Goal: Check status: Check status

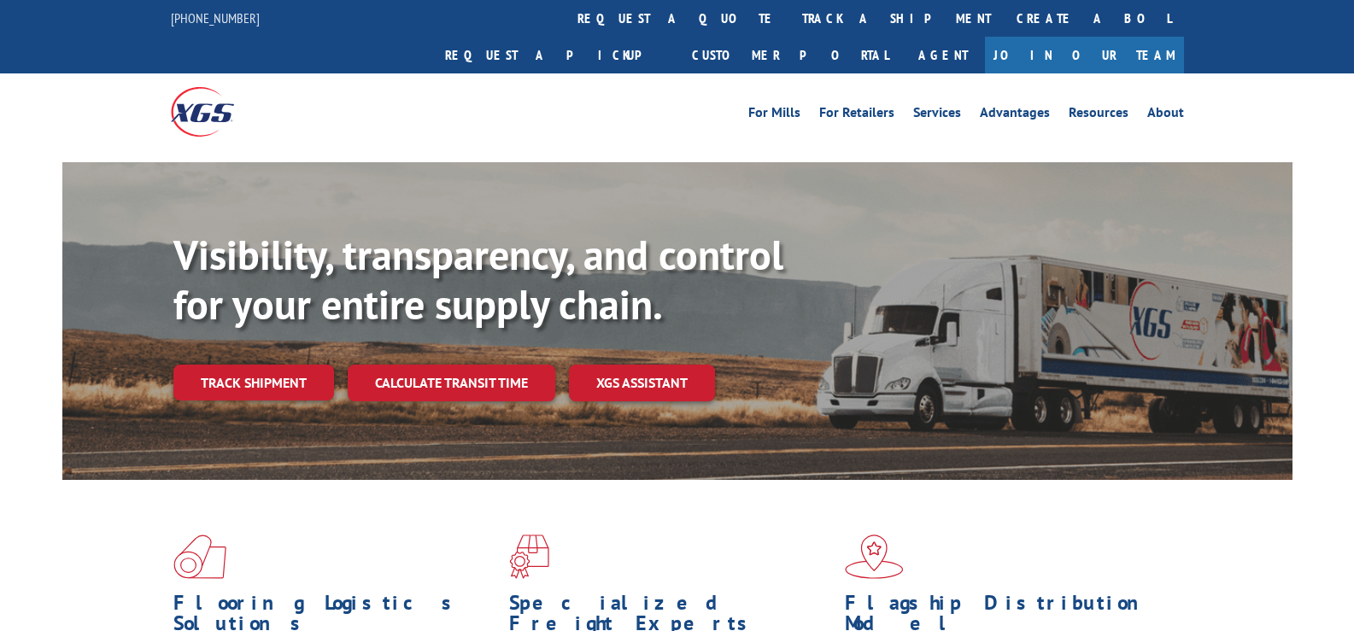
drag, startPoint x: 315, startPoint y: 331, endPoint x: 352, endPoint y: 330, distance: 36.8
click at [314, 365] on link "Track shipment" at bounding box center [253, 383] width 161 height 36
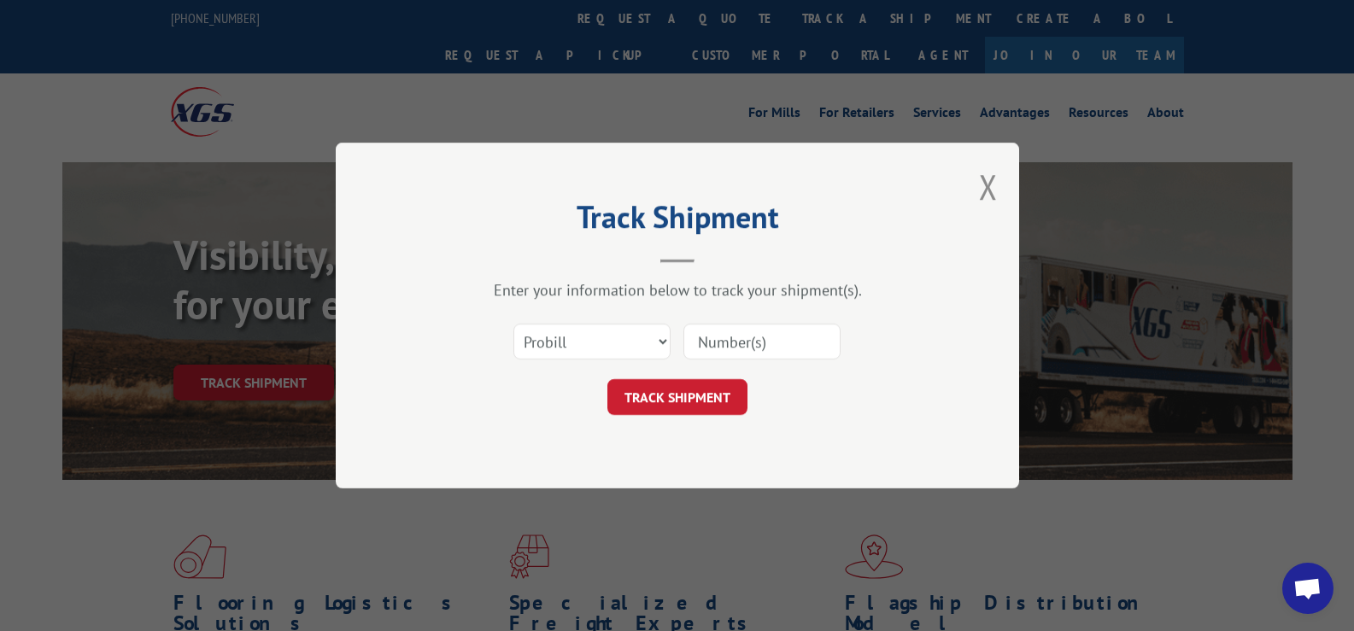
click at [723, 341] on input at bounding box center [762, 342] width 157 height 36
paste input "17474620"
type input "17474620"
click at [720, 387] on button "TRACK SHIPMENT" at bounding box center [678, 397] width 140 height 36
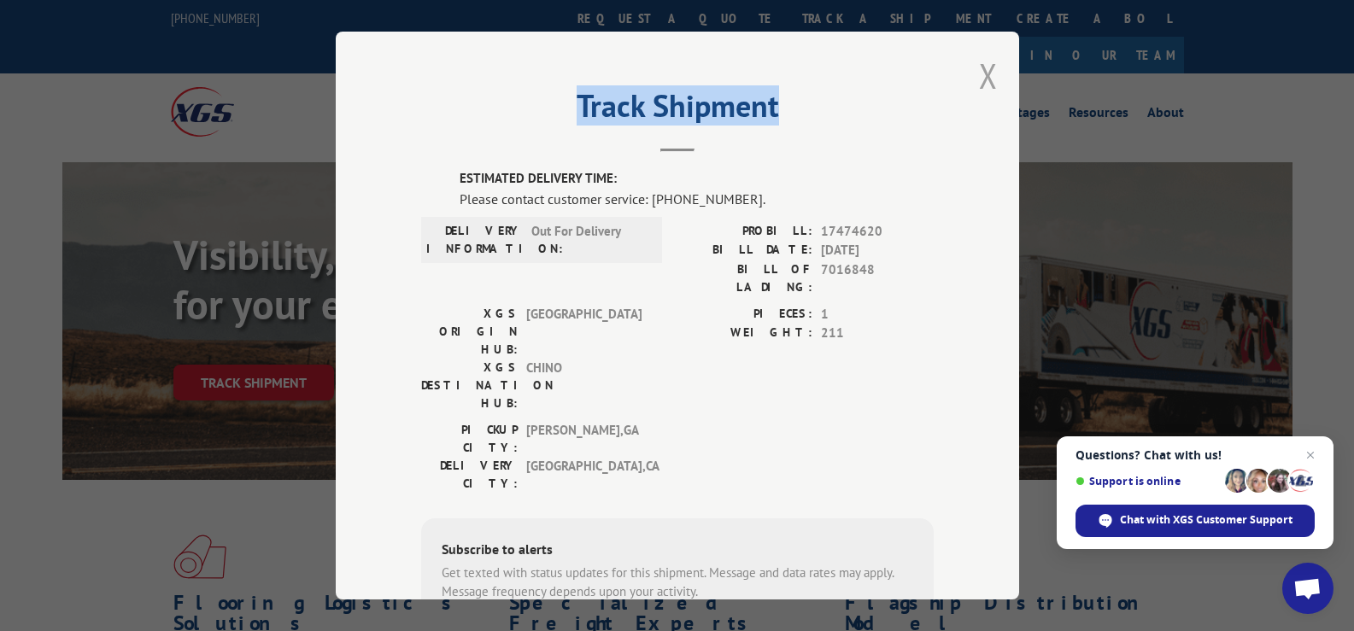
drag, startPoint x: 993, startPoint y: 73, endPoint x: 979, endPoint y: 79, distance: 14.9
click at [980, 79] on div "Track Shipment ESTIMATED DELIVERY TIME: Please contact customer service: [PHONE…" at bounding box center [678, 316] width 684 height 568
click at [979, 73] on button "Close modal" at bounding box center [988, 75] width 19 height 45
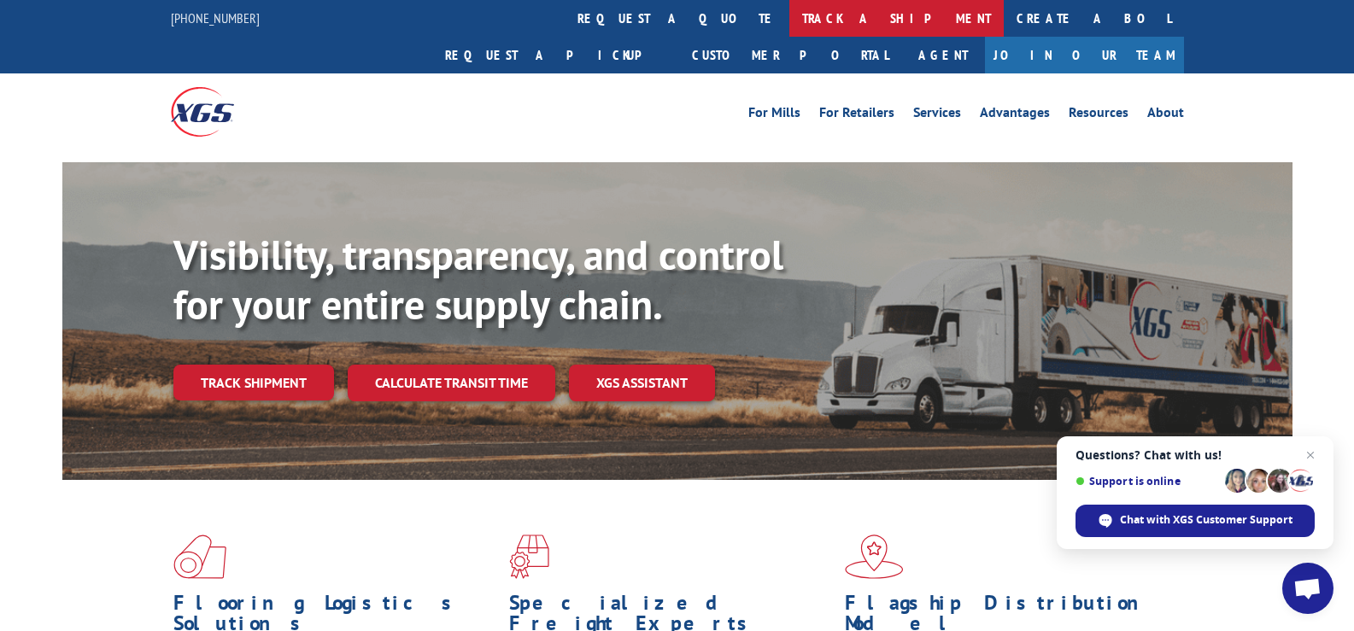
click at [790, 22] on link "track a shipment" at bounding box center [897, 18] width 214 height 37
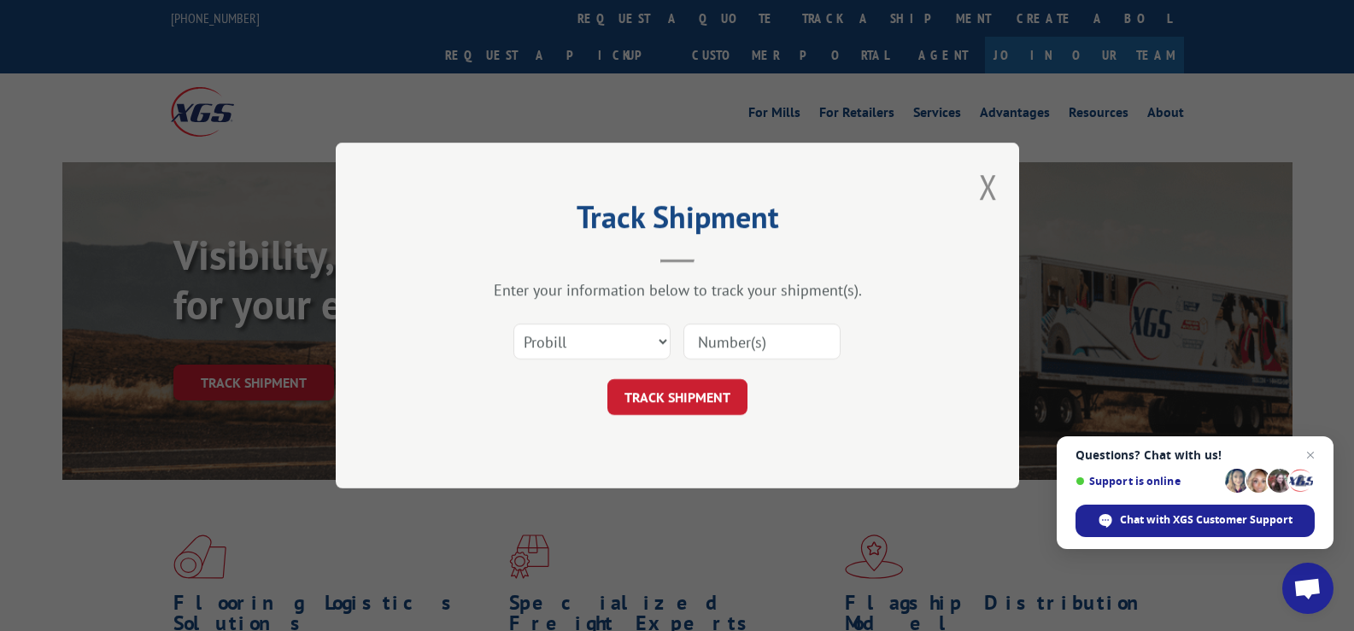
click at [784, 331] on input at bounding box center [762, 342] width 157 height 36
paste input "17232937"
type input "17232937"
click at [714, 394] on button "TRACK SHIPMENT" at bounding box center [678, 397] width 140 height 36
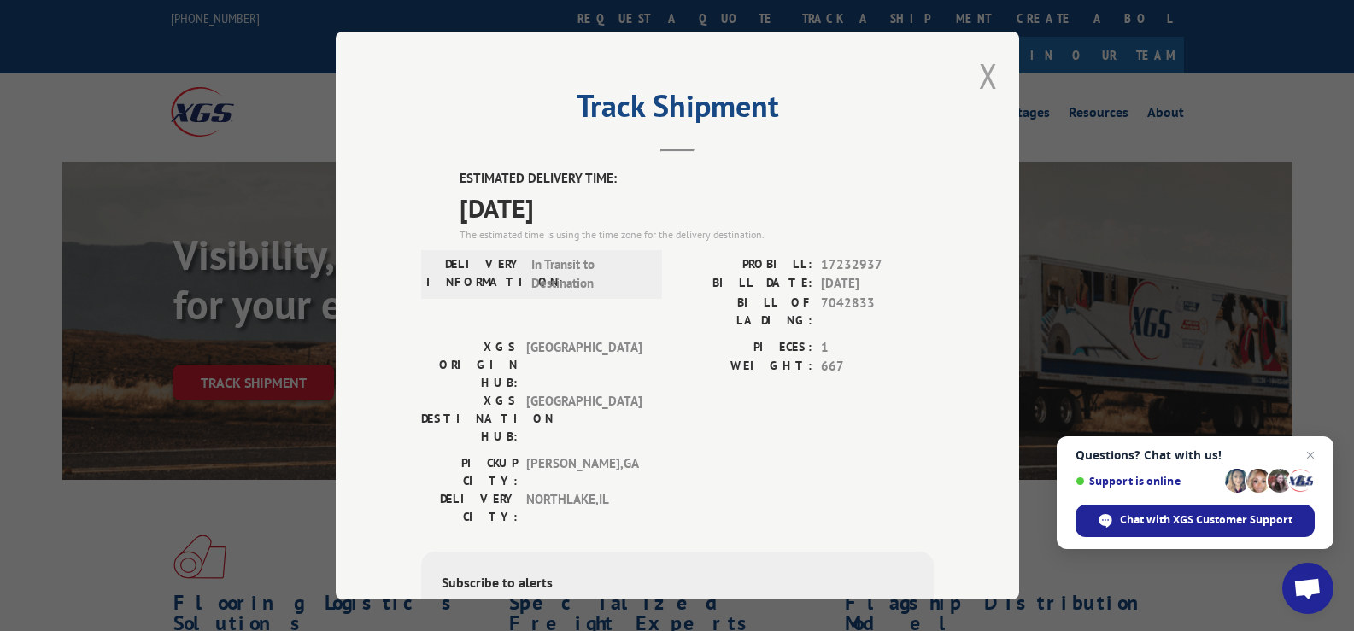
click at [979, 68] on button "Close modal" at bounding box center [988, 75] width 19 height 45
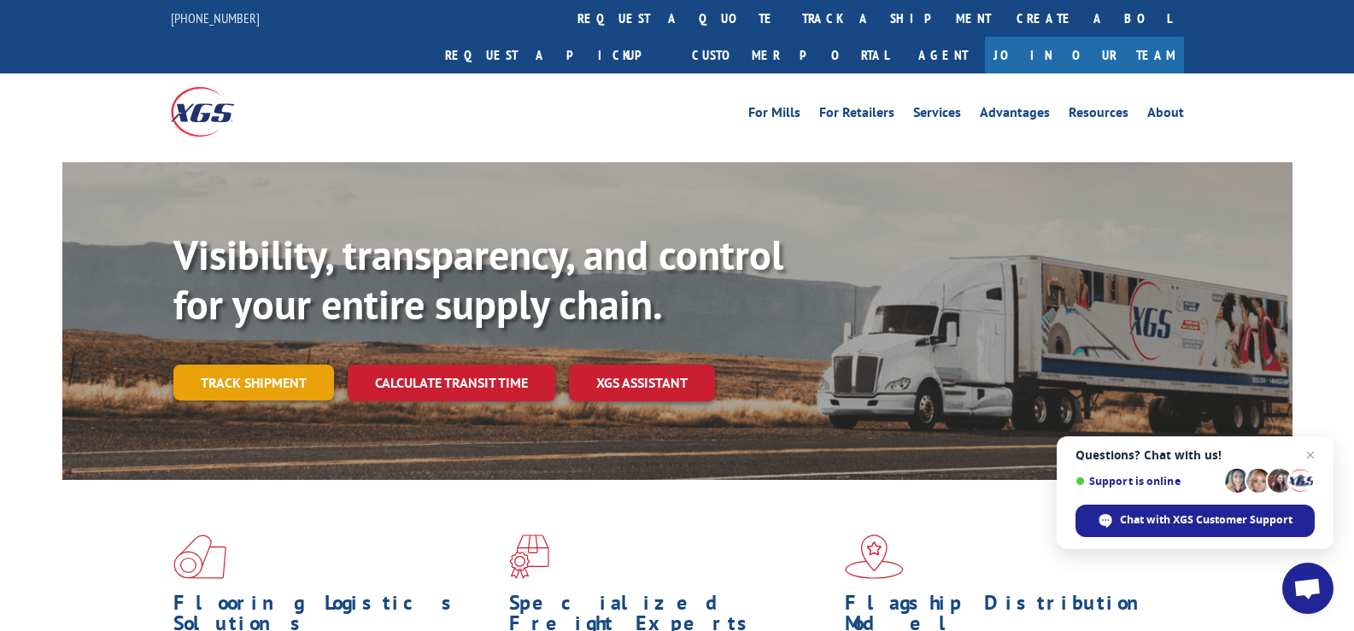
click at [275, 365] on link "Track shipment" at bounding box center [253, 383] width 161 height 36
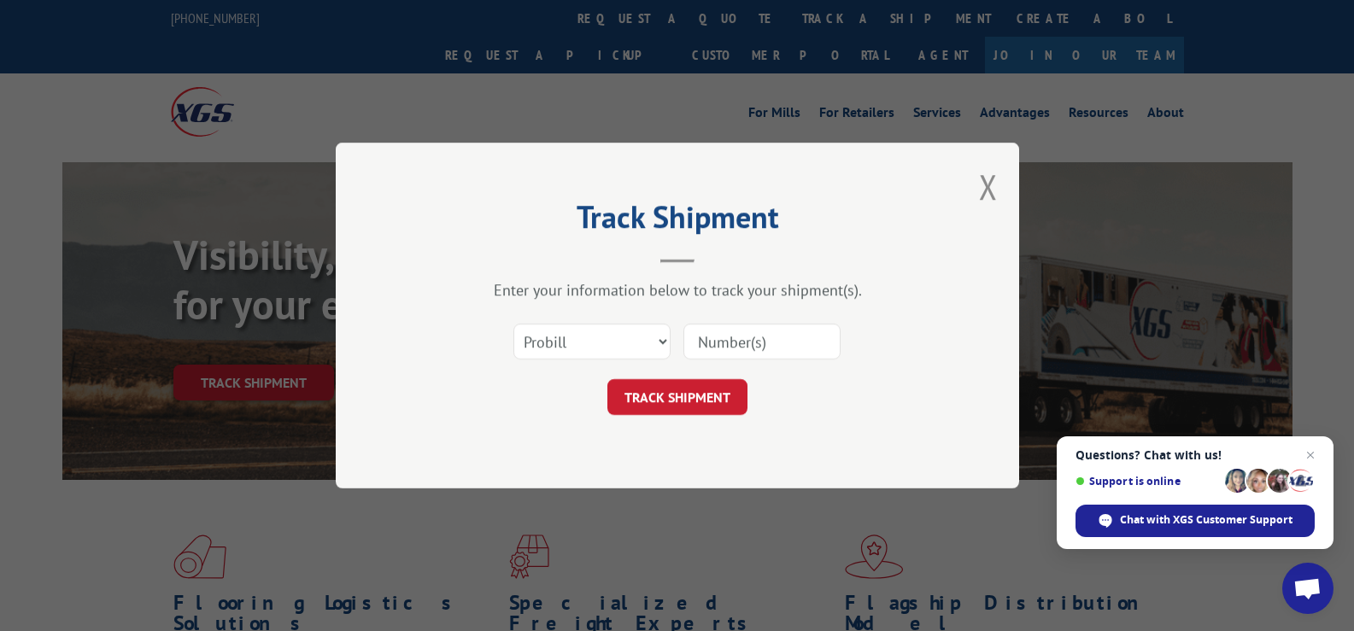
click at [751, 345] on input at bounding box center [762, 342] width 157 height 36
paste input "17477154"
type input "17477154"
click at [706, 402] on button "TRACK SHIPMENT" at bounding box center [678, 397] width 140 height 36
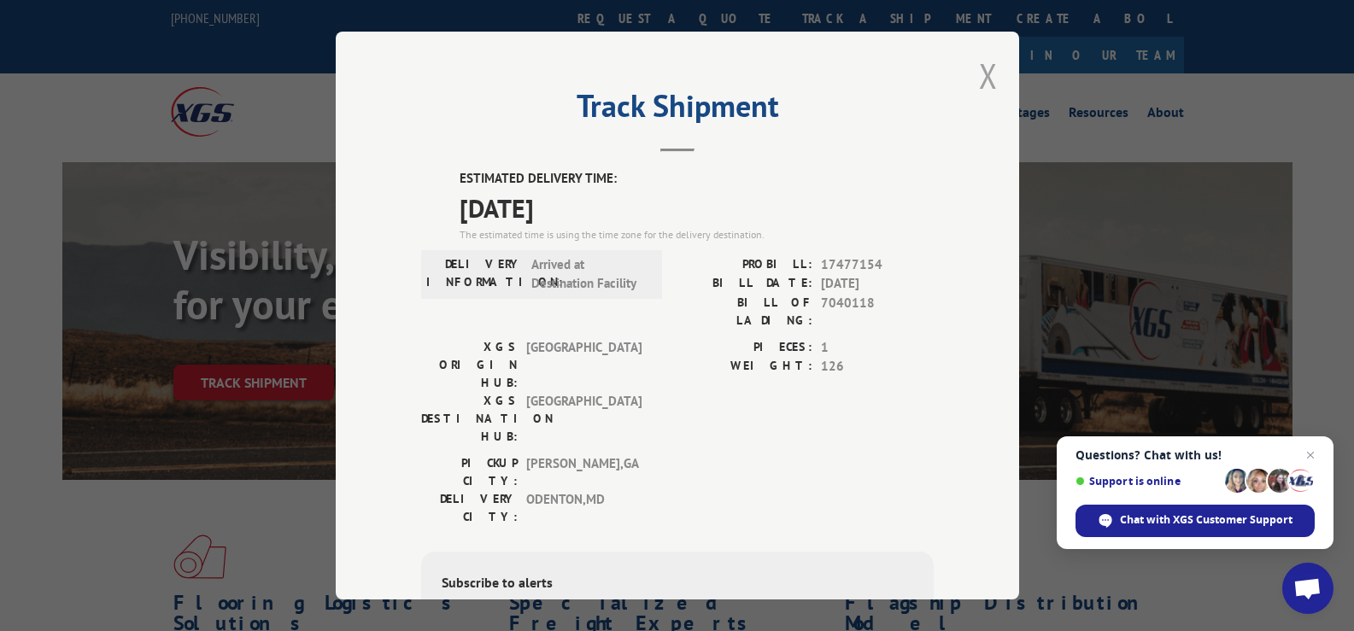
click at [989, 82] on button "Close modal" at bounding box center [988, 75] width 19 height 45
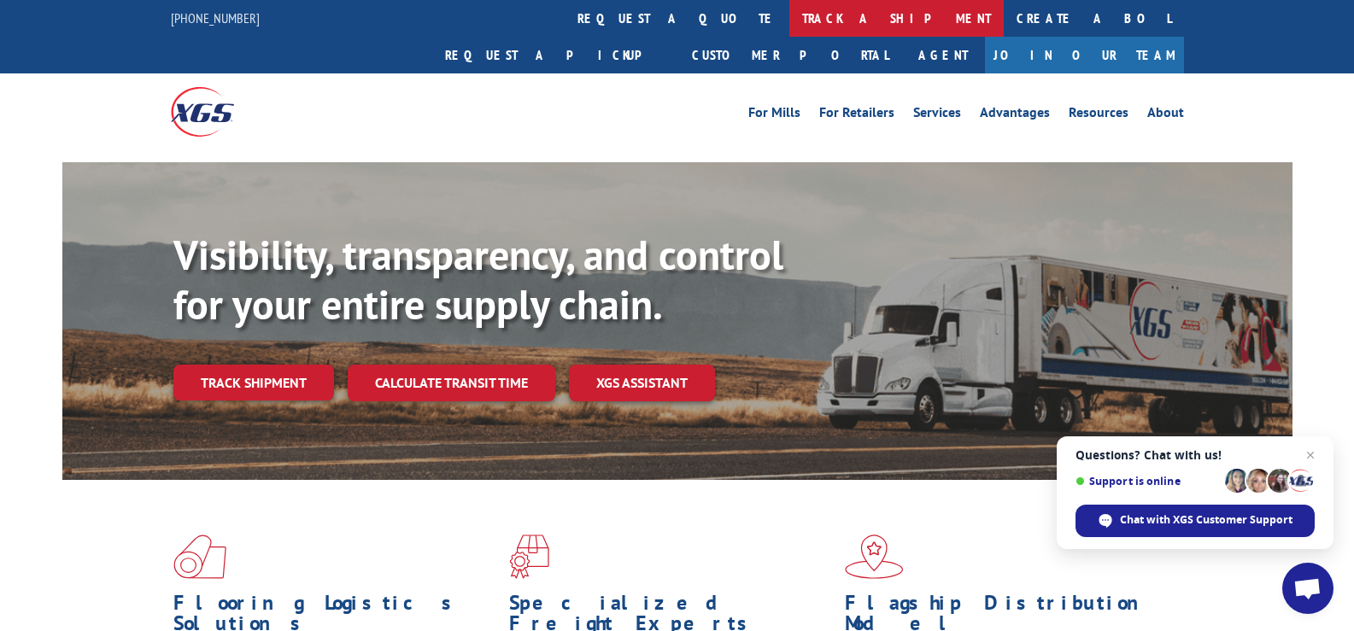
click at [790, 22] on link "track a shipment" at bounding box center [897, 18] width 214 height 37
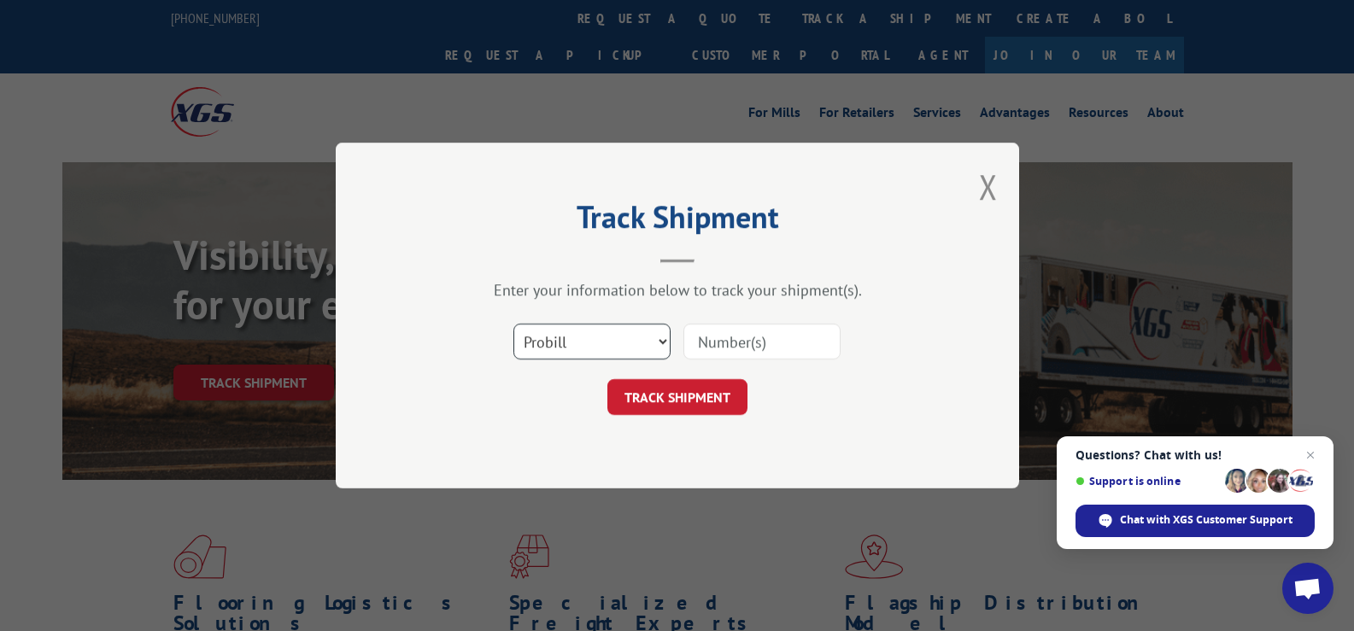
click at [608, 341] on select "Select category... Probill BOL PO" at bounding box center [592, 342] width 157 height 36
select select "po"
click at [514, 324] on select "Select category... Probill BOL PO" at bounding box center [592, 342] width 157 height 36
click at [734, 345] on input at bounding box center [762, 342] width 157 height 36
paste input "909374"
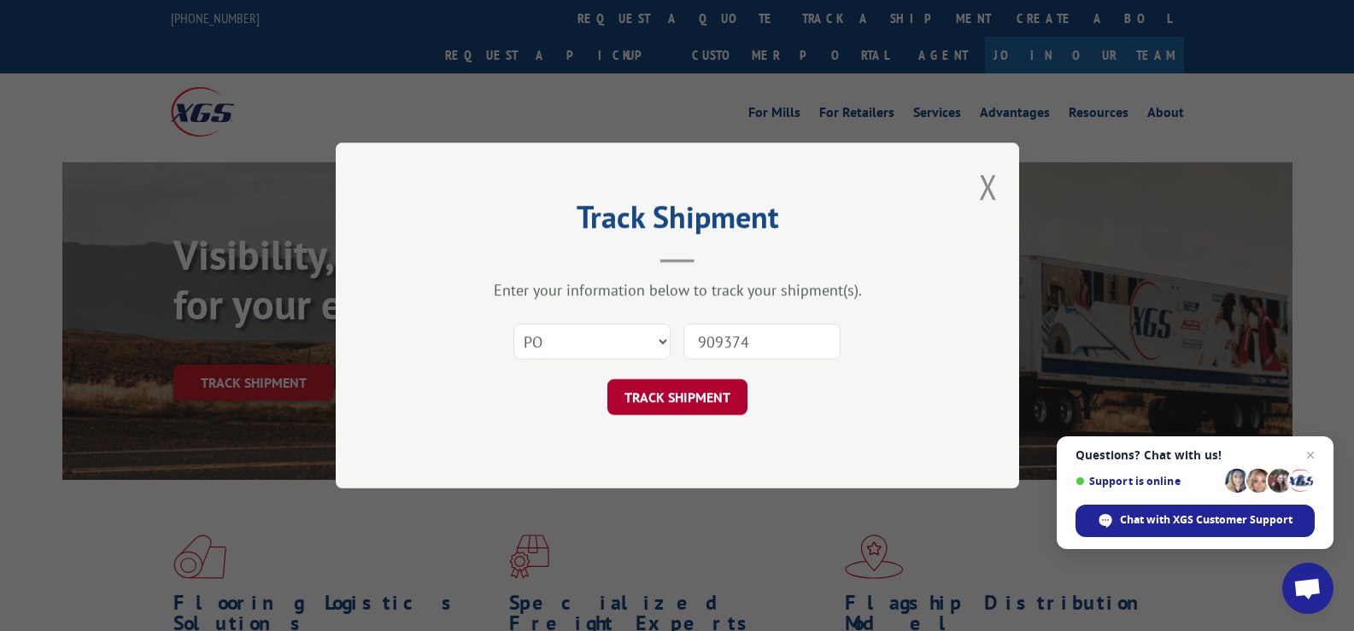
type input "909374"
click at [719, 399] on button "TRACK SHIPMENT" at bounding box center [678, 397] width 140 height 36
